Goal: Task Accomplishment & Management: Use online tool/utility

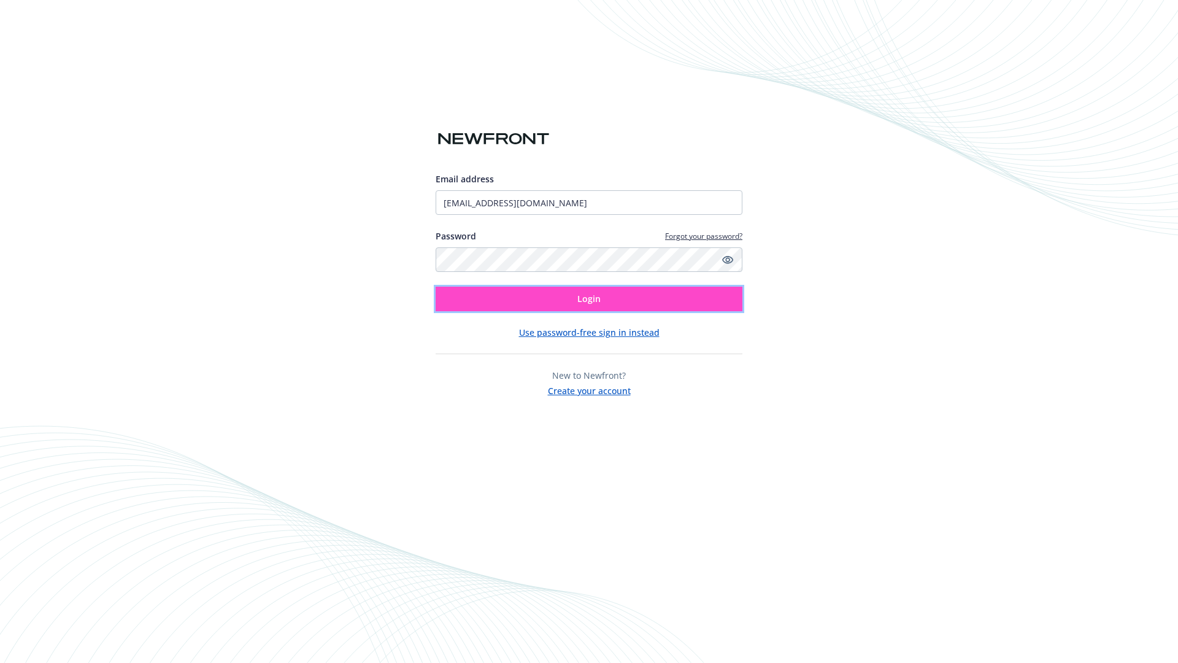
click at [589, 299] on span "Login" at bounding box center [588, 299] width 23 height 12
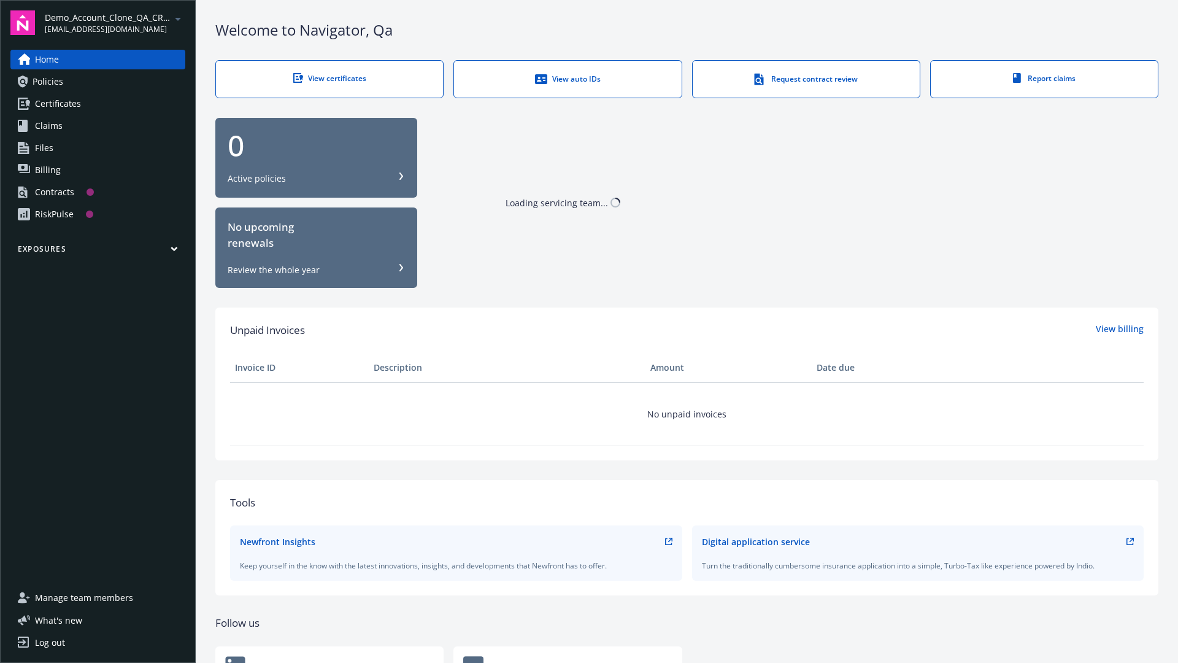
click at [115, 23] on span "Demo_Account_Clone_QA_CR_Tests_Prospect" at bounding box center [108, 17] width 126 height 13
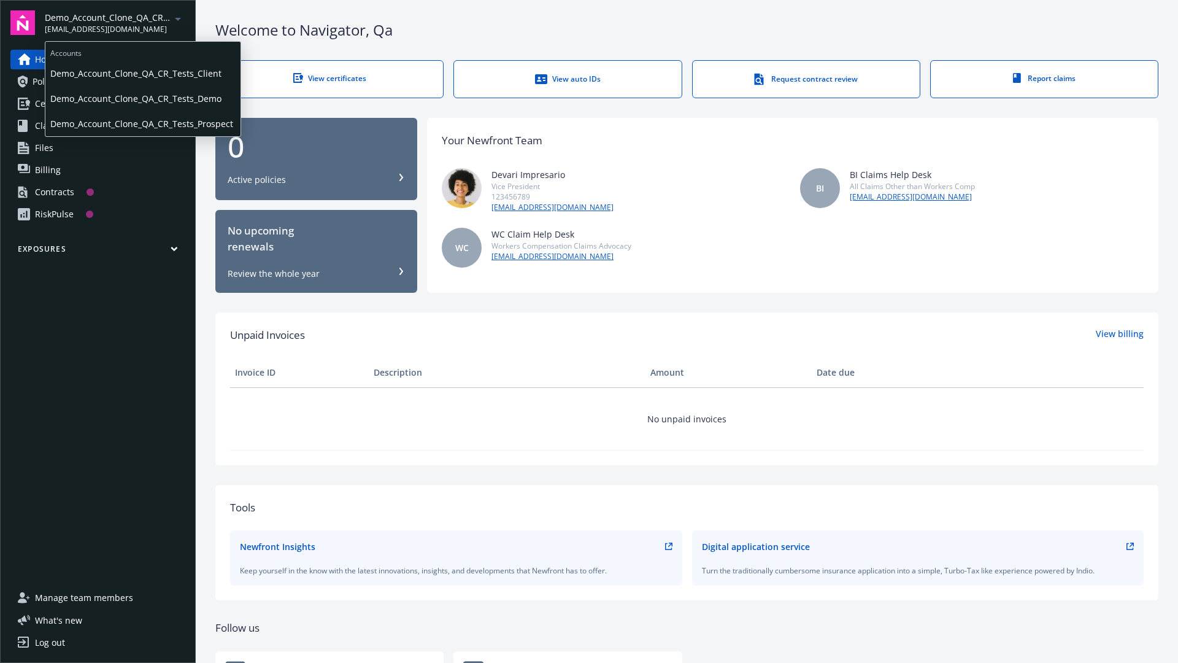
click at [142, 73] on span "Demo_Account_Clone_QA_CR_Tests_Client" at bounding box center [142, 73] width 185 height 25
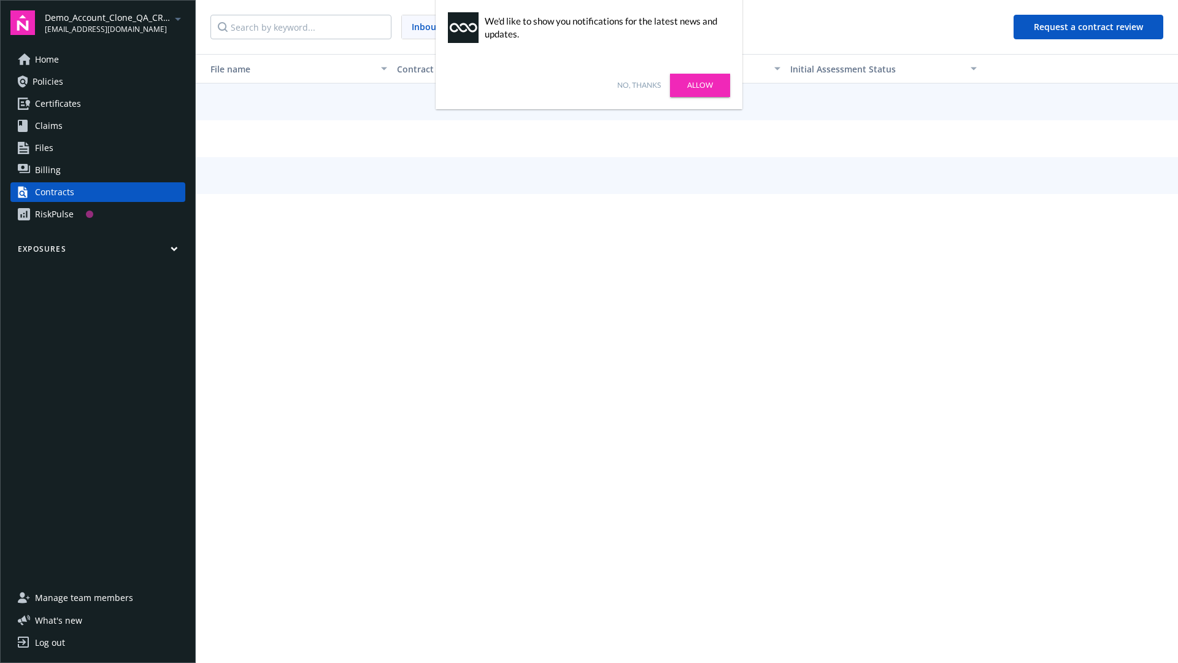
click at [639, 85] on link "No, thanks" at bounding box center [639, 85] width 44 height 11
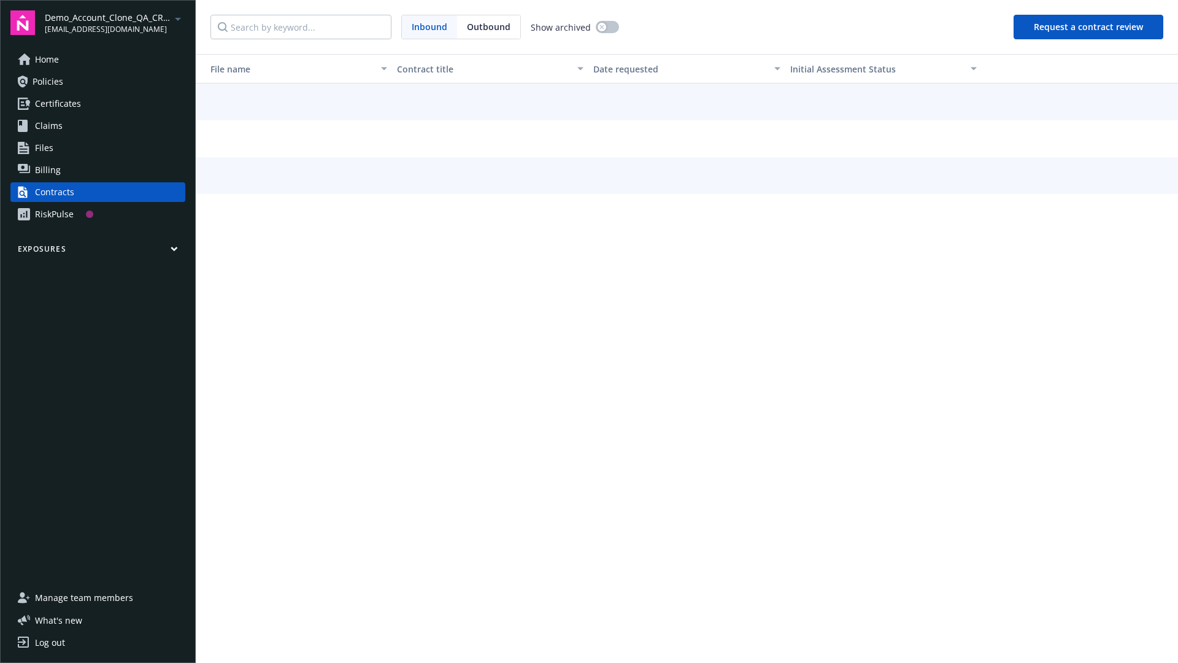
click at [1089, 27] on button "Request a contract review" at bounding box center [1089, 27] width 150 height 25
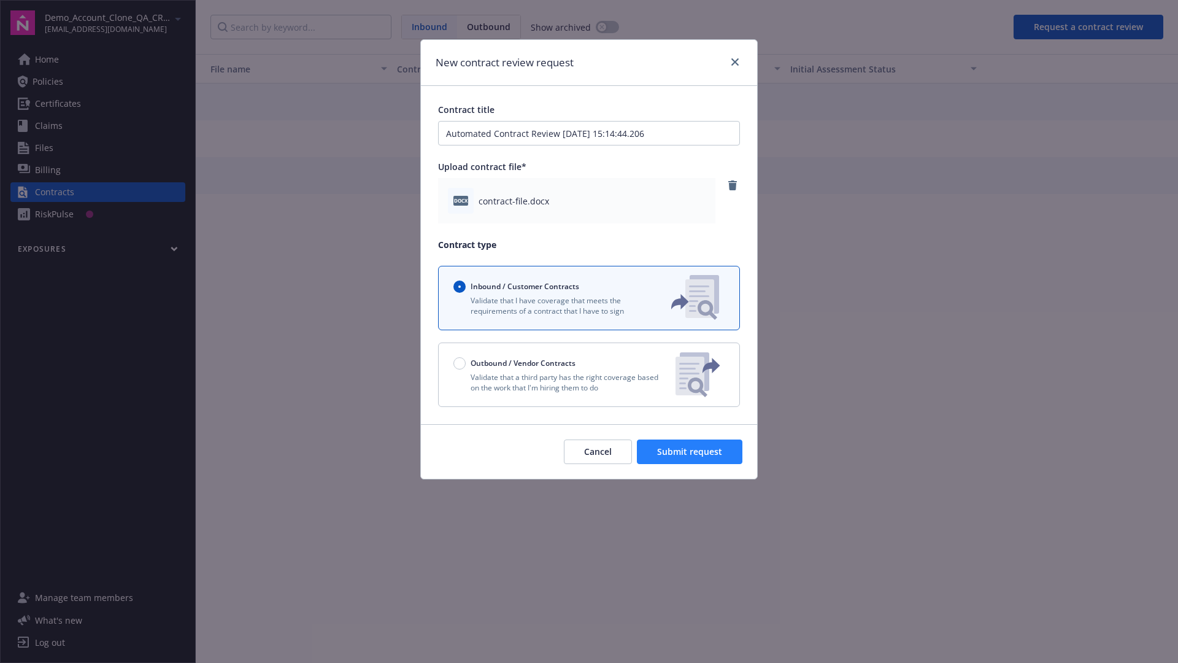
type input "Automated Contract Review 09-16-2025 15:14:44.206"
click at [690, 452] on span "Submit request" at bounding box center [689, 451] width 65 height 12
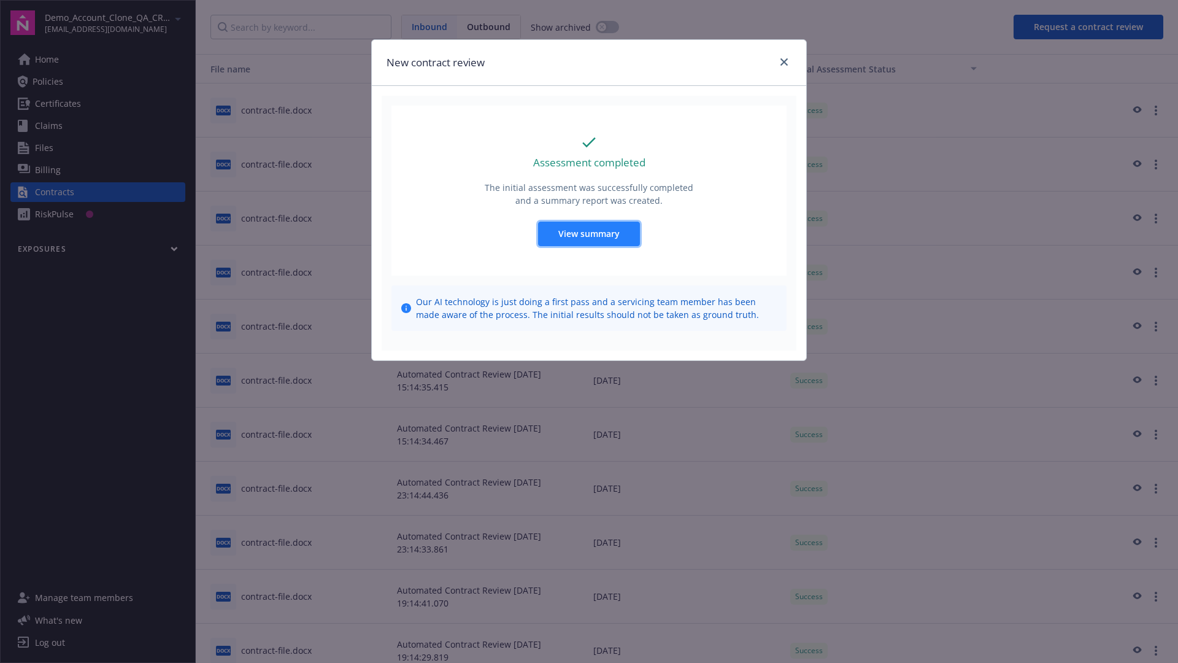
click at [588, 233] on span "View summary" at bounding box center [588, 234] width 61 height 12
